Goal: Task Accomplishment & Management: Complete application form

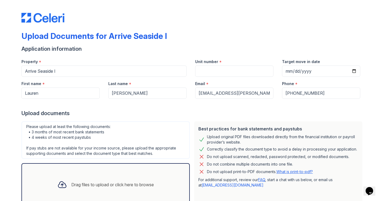
scroll to position [3, 0]
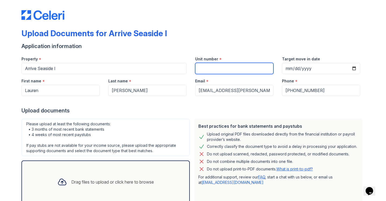
click at [242, 71] on input "Unit number" at bounding box center [234, 68] width 78 height 11
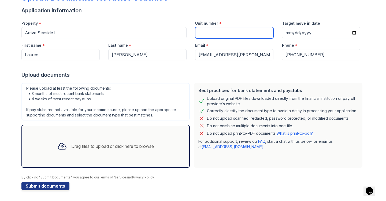
scroll to position [38, 0]
click at [110, 147] on div "Drag files to upload or click here to browse" at bounding box center [112, 146] width 83 height 6
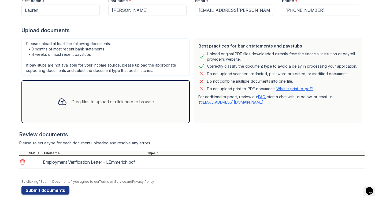
scroll to position [83, 0]
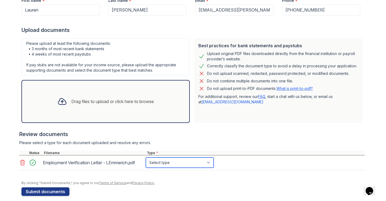
select select "offer_letter"
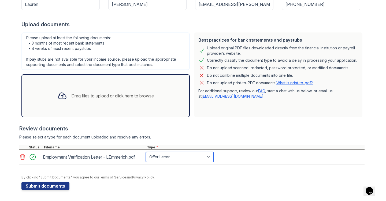
scroll to position [89, 0]
click at [132, 91] on div "Drag files to upload or click here to browse" at bounding box center [105, 96] width 105 height 18
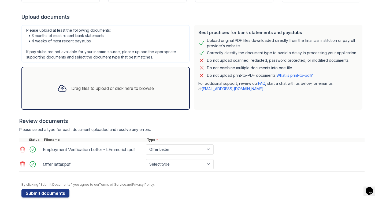
scroll to position [97, 0]
select select "offer_letter"
select select "other"
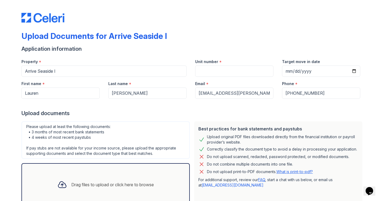
scroll to position [0, 0]
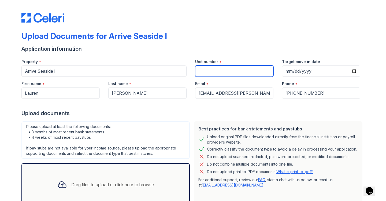
click at [209, 70] on input "Unit number" at bounding box center [234, 70] width 78 height 11
type input "509"
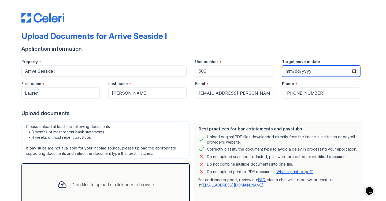
click at [294, 67] on input "Target move in date" at bounding box center [321, 70] width 78 height 11
type input "[DATE]"
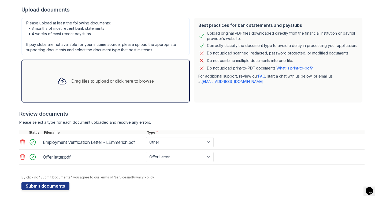
scroll to position [103, 0]
click at [54, 186] on button "Submit documents" at bounding box center [45, 186] width 48 height 9
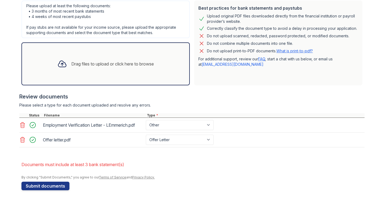
scroll to position [136, 0]
click at [56, 184] on button "Submit documents" at bounding box center [45, 186] width 48 height 9
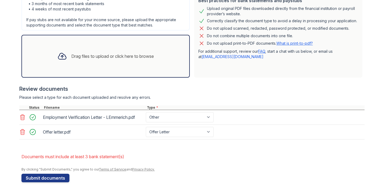
scroll to position [143, 0]
click at [132, 61] on div "Drag files to upload or click here to browse" at bounding box center [105, 56] width 105 height 18
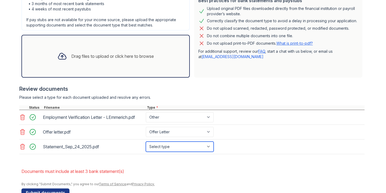
select select "bank_statement"
click at [157, 58] on div "Drag files to upload or click here to browse" at bounding box center [105, 56] width 105 height 18
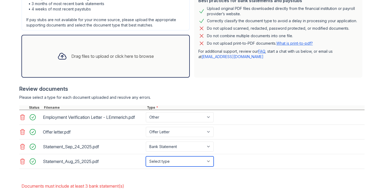
select select "bank_statement"
click at [160, 58] on div "Drag files to upload or click here to browse" at bounding box center [105, 56] width 168 height 43
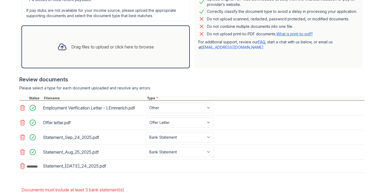
scroll to position [153, 0]
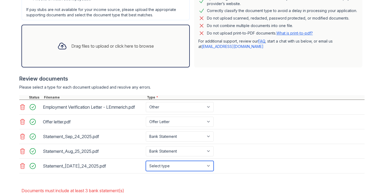
select select "bank_statement"
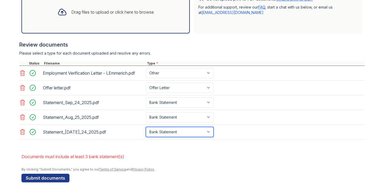
scroll to position [187, 0]
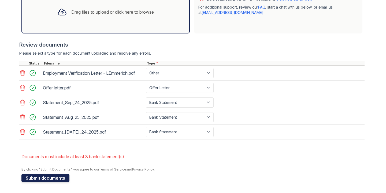
click at [57, 180] on button "Submit documents" at bounding box center [45, 178] width 48 height 9
